Goal: Check status: Check status

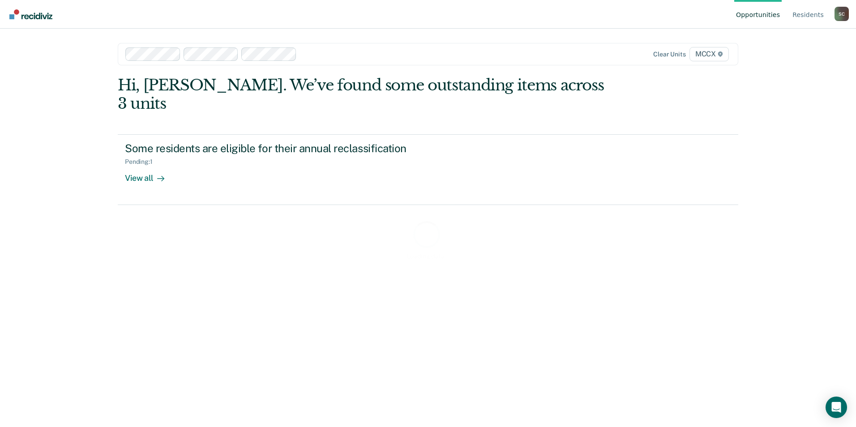
click at [341, 54] on div at bounding box center [424, 54] width 248 height 10
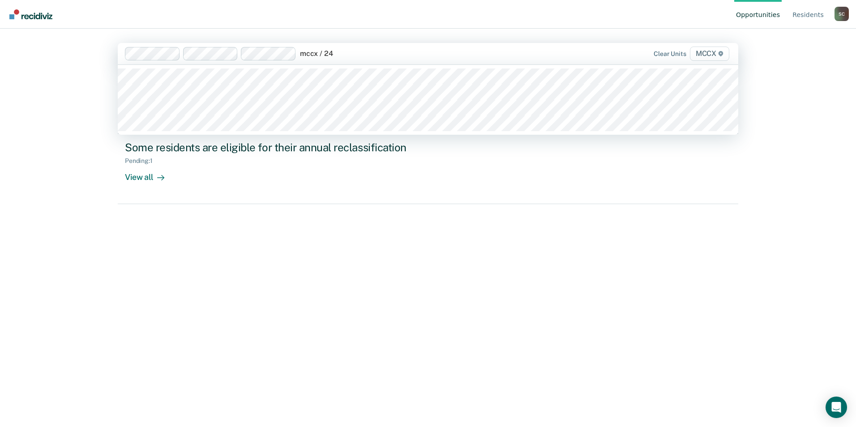
type input "mccx / 24"
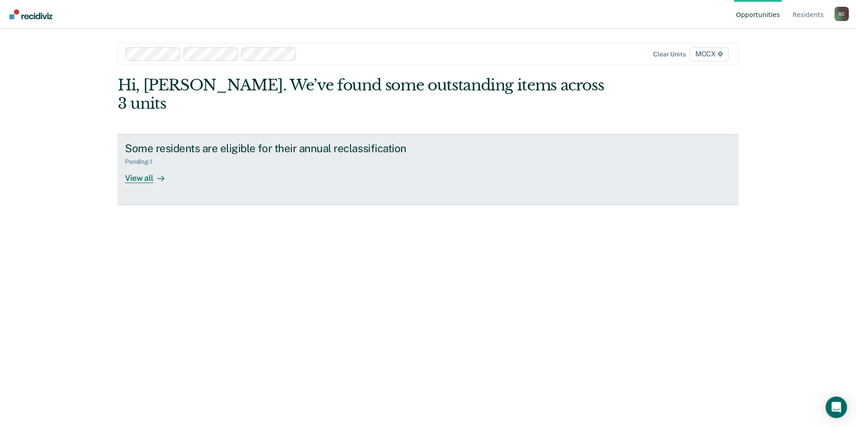
click at [143, 166] on div "View all" at bounding box center [150, 174] width 50 height 17
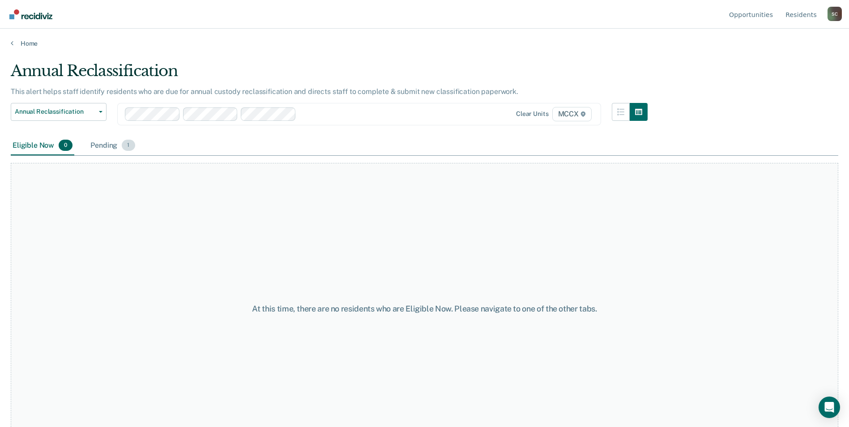
click at [102, 146] on div "Pending 1" at bounding box center [113, 146] width 48 height 20
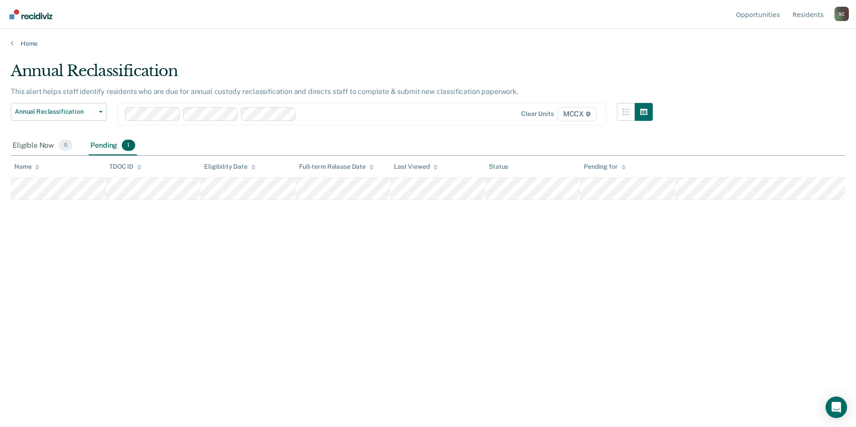
click at [444, 118] on div at bounding box center [378, 114] width 156 height 10
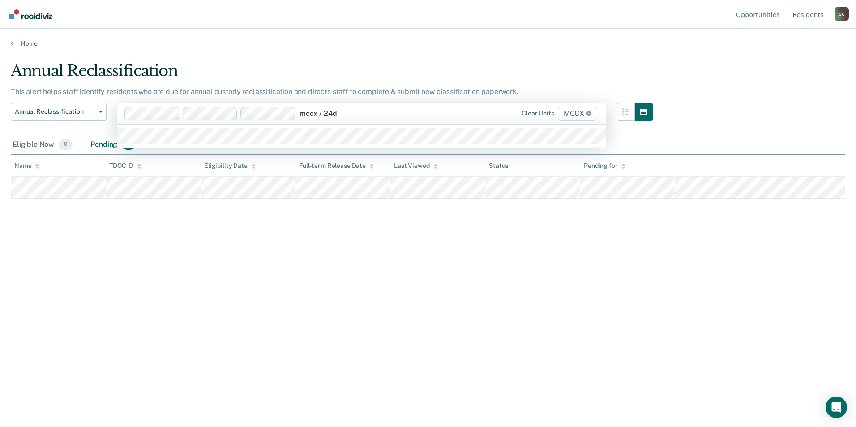
type input "mccx / 24"
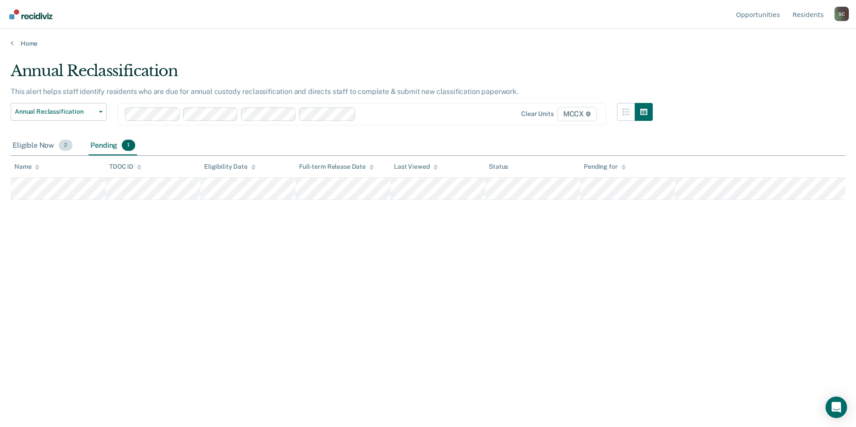
click at [39, 150] on div "Eligible Now 2" at bounding box center [43, 146] width 64 height 20
